Goal: Task Accomplishment & Management: Complete application form

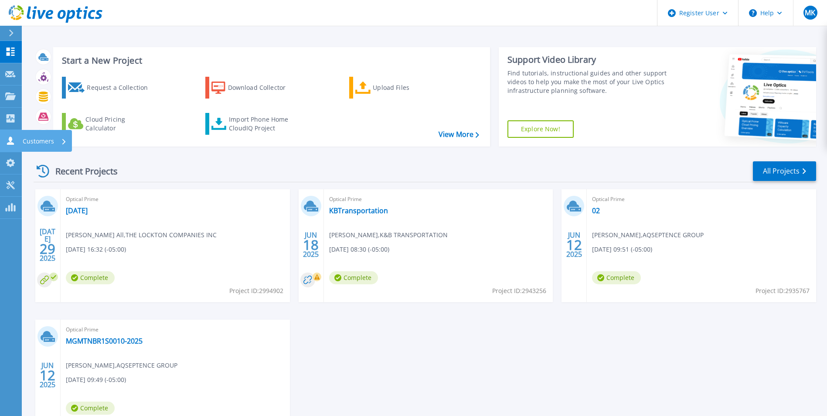
click at [6, 139] on icon at bounding box center [10, 140] width 10 height 8
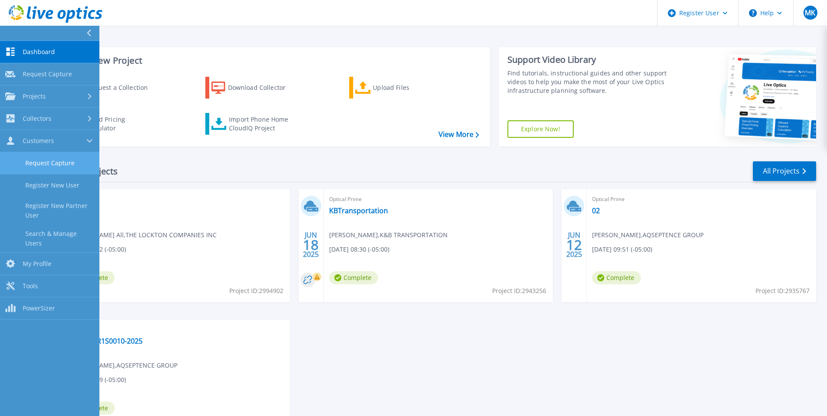
click at [55, 168] on link "Request Capture" at bounding box center [49, 163] width 99 height 22
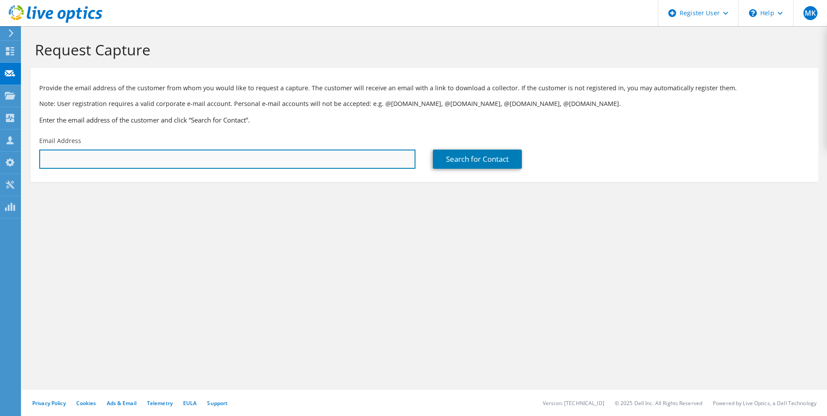
paste input "[PERSON_NAME][EMAIL_ADDRESS][PERSON_NAME][DOMAIN_NAME]"
type input "jay.vlavianos@dtexsystems.com"
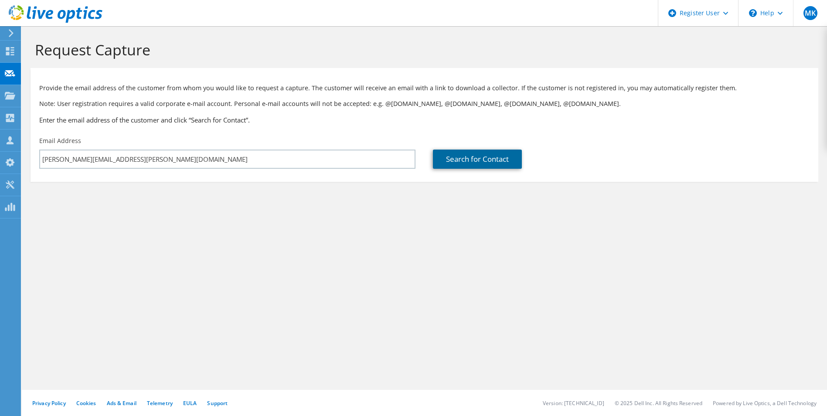
click at [508, 161] on link "Search for Contact" at bounding box center [477, 159] width 89 height 19
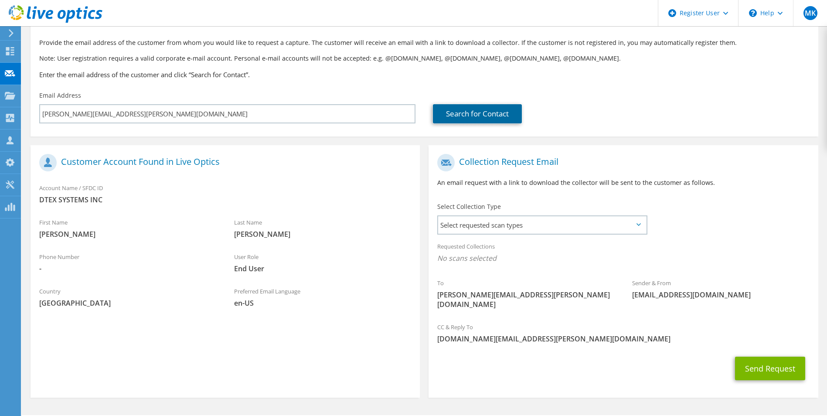
scroll to position [61, 0]
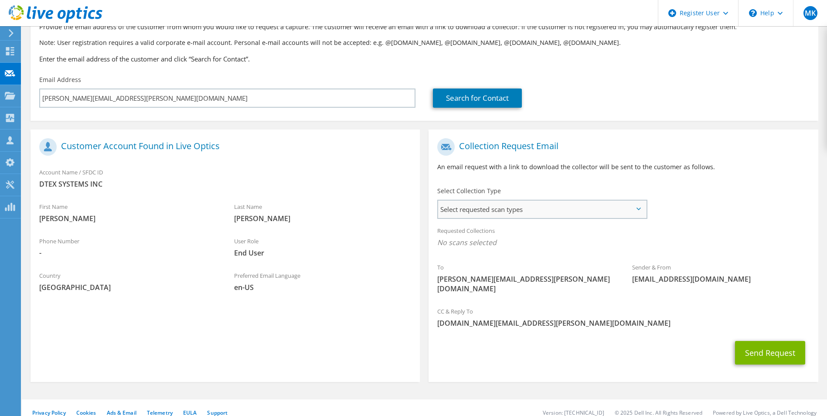
click at [526, 203] on span "Select requested scan types" at bounding box center [542, 209] width 208 height 17
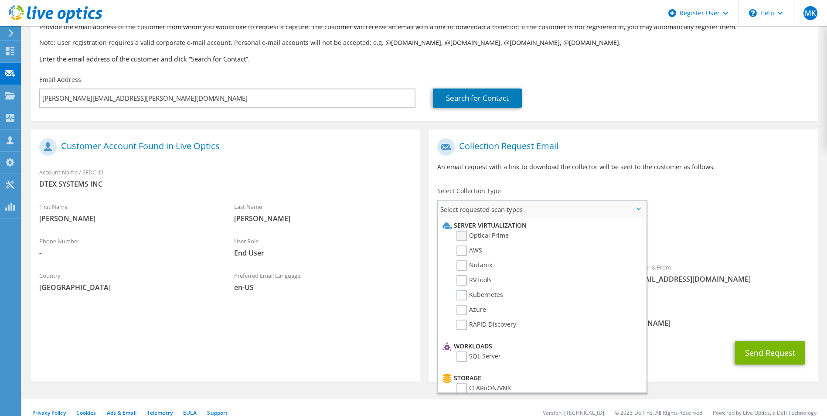
click at [499, 236] on label "Optical Prime" at bounding box center [483, 236] width 52 height 10
click at [0, 0] on input "Optical Prime" at bounding box center [0, 0] width 0 height 0
click at [735, 260] on div "Requested Collections No scans selected Optical Prime" at bounding box center [623, 241] width 389 height 39
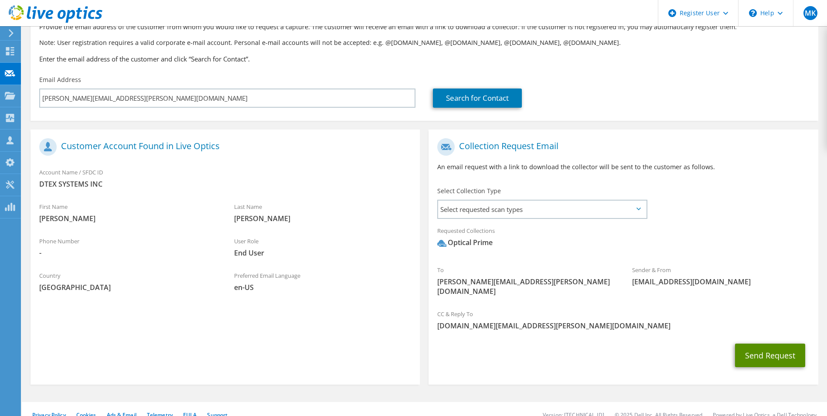
click at [769, 349] on button "Send Request" at bounding box center [770, 356] width 70 height 24
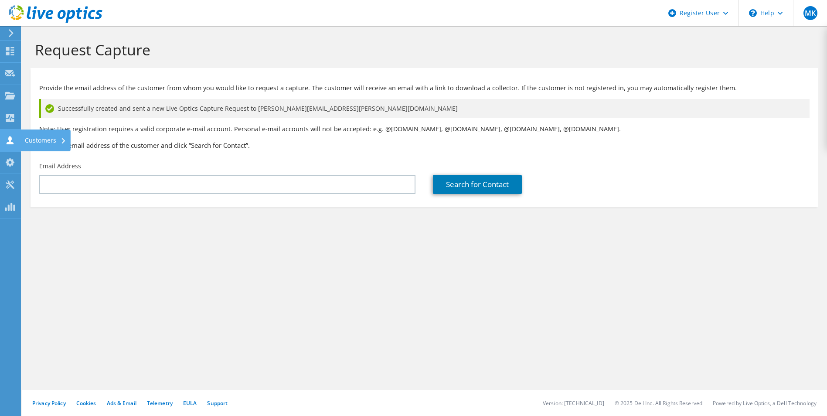
click at [14, 143] on icon at bounding box center [10, 140] width 10 height 8
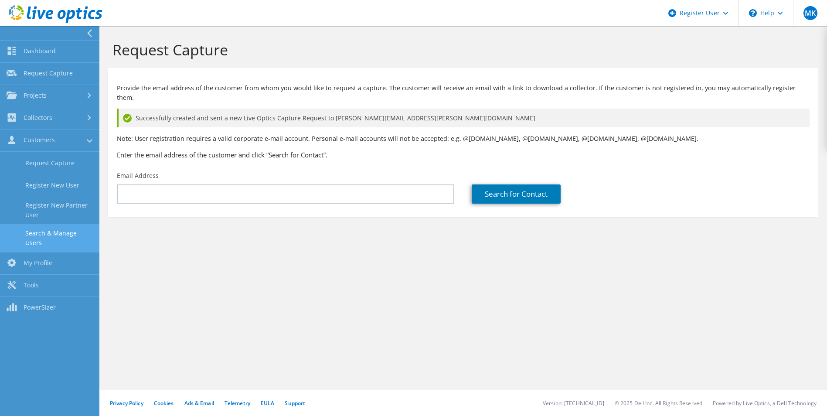
click at [74, 227] on link "Search & Manage Users" at bounding box center [49, 238] width 99 height 28
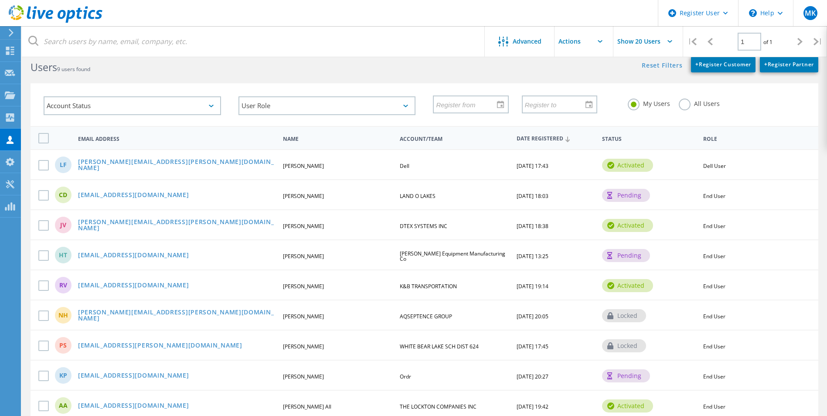
scroll to position [63, 0]
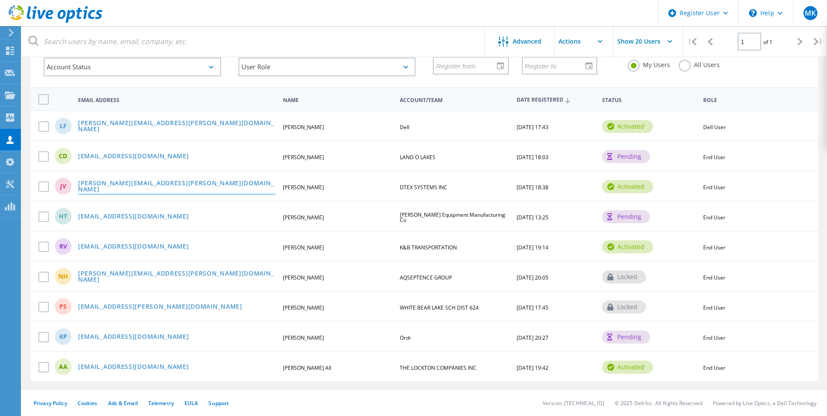
click at [130, 184] on link "[PERSON_NAME][EMAIL_ADDRESS][PERSON_NAME][DOMAIN_NAME]" at bounding box center [177, 187] width 198 height 14
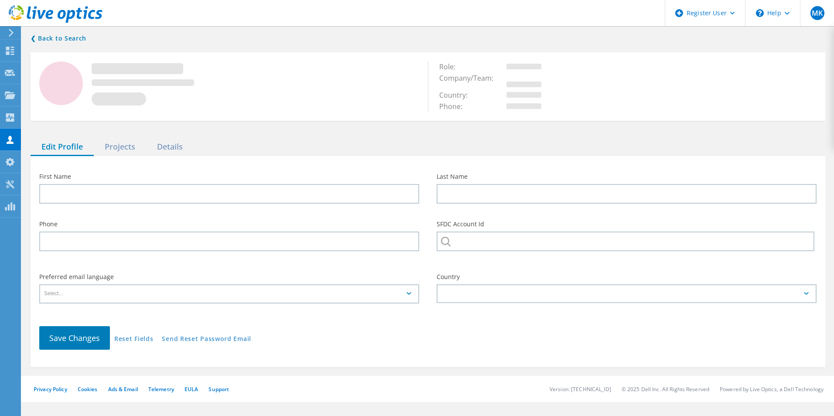
type input "[PERSON_NAME]"
type input "DTEX SYSTEMS INC"
type input "English"
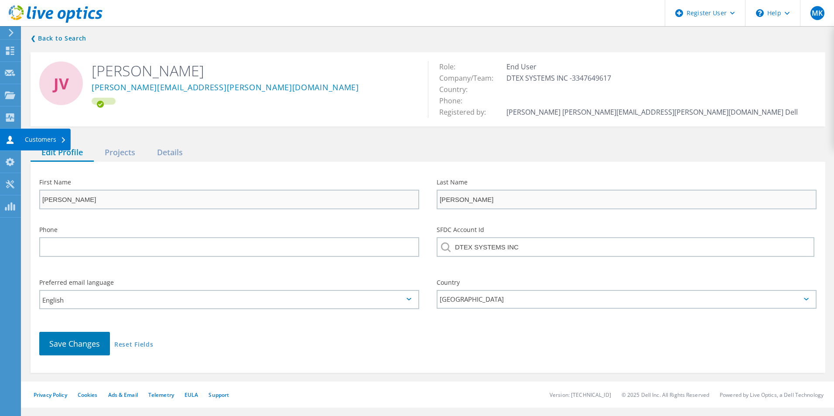
click at [9, 140] on use at bounding box center [10, 140] width 7 height 8
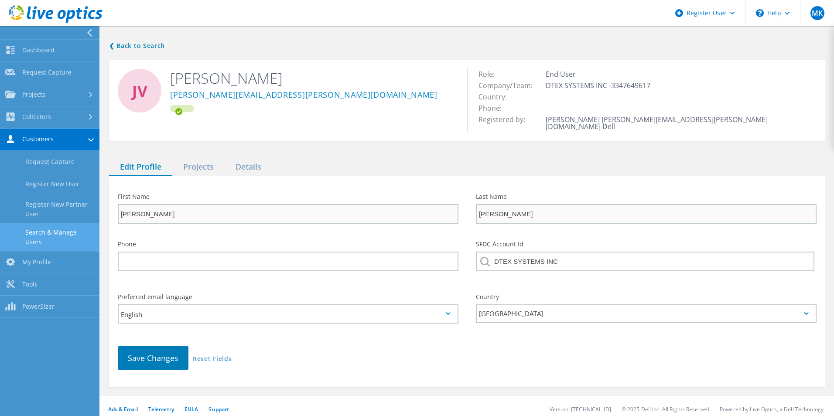
drag, startPoint x: 71, startPoint y: 235, endPoint x: 64, endPoint y: 236, distance: 7.0
click at [70, 235] on link "Search & Manage Users" at bounding box center [49, 237] width 99 height 28
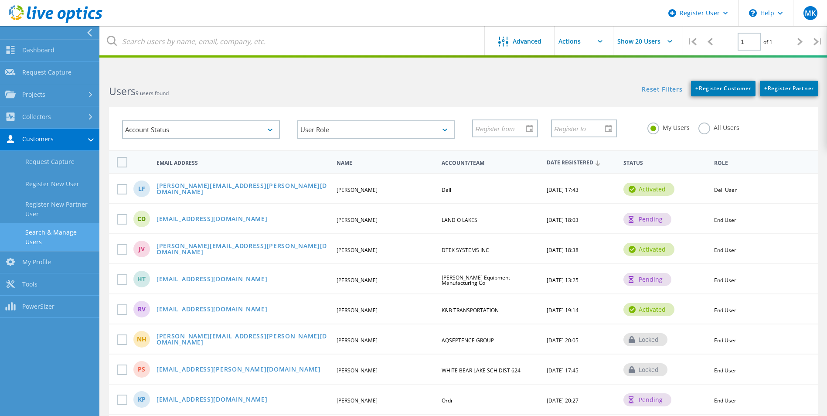
scroll to position [63, 0]
